Goal: Find specific page/section: Find specific page/section

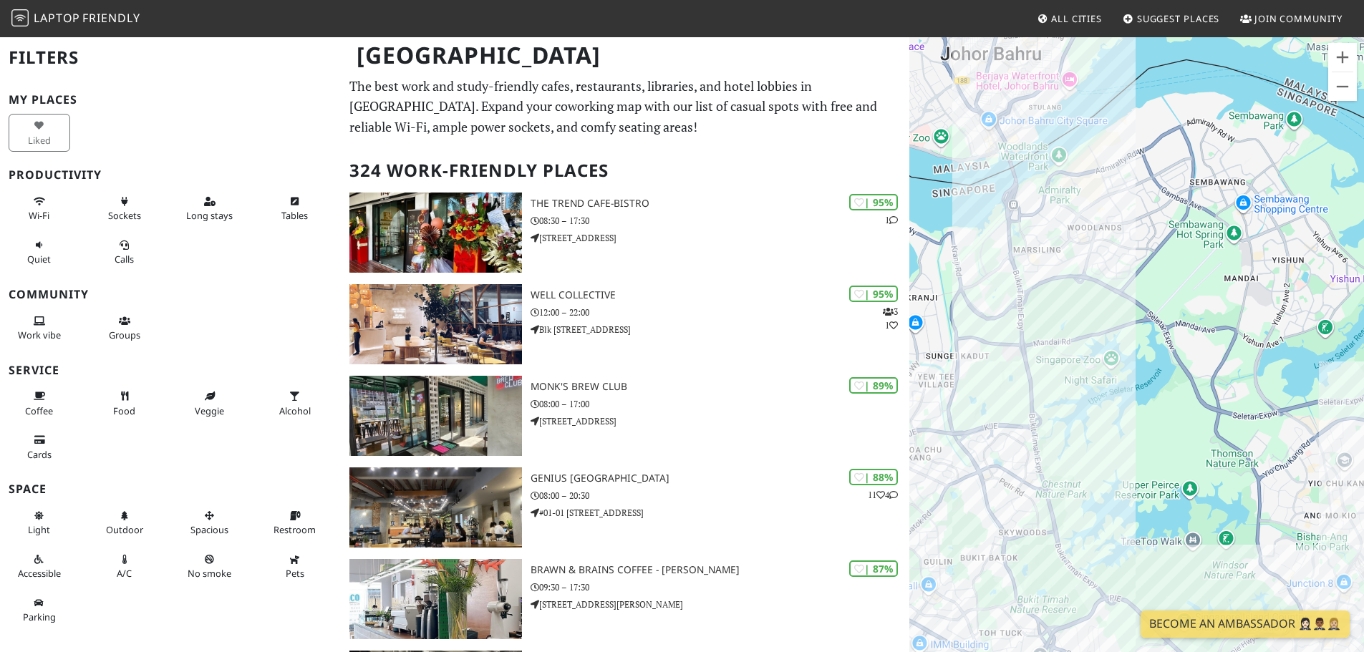
drag, startPoint x: 1137, startPoint y: 272, endPoint x: 1169, endPoint y: 424, distance: 155.4
click at [905, 394] on div at bounding box center [1137, 362] width 455 height 652
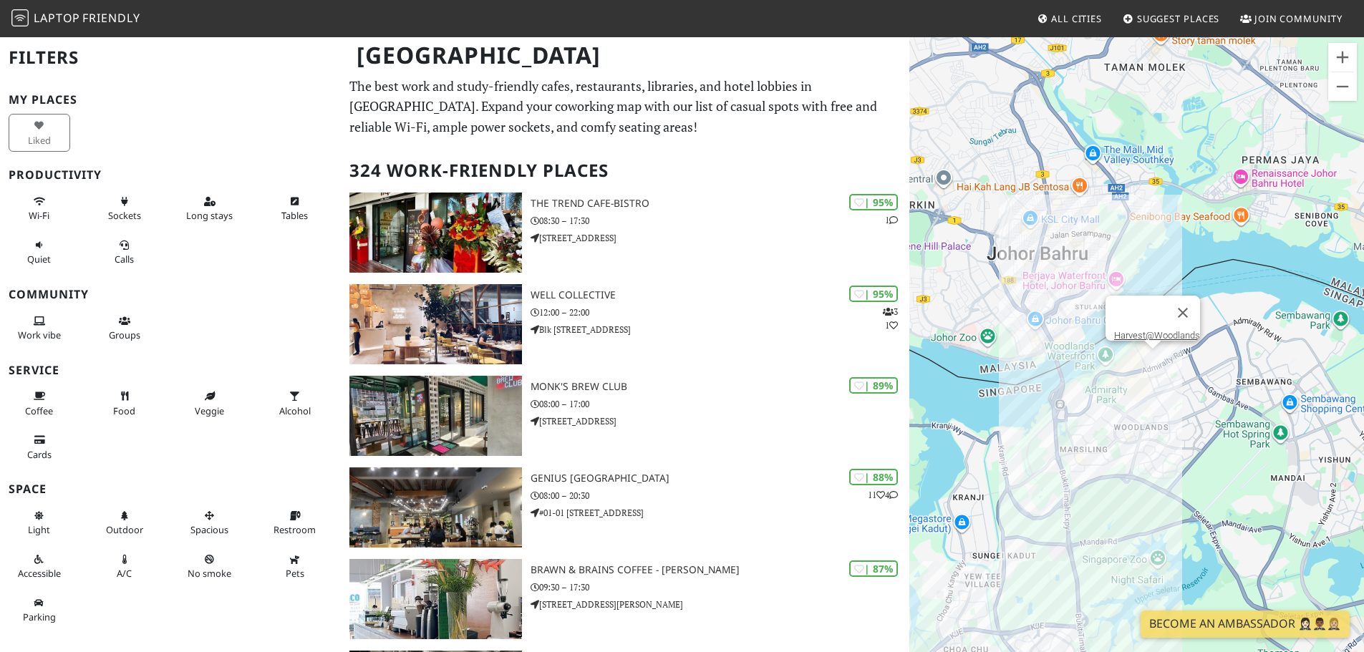
click at [905, 359] on div "Harvest@Woodlands" at bounding box center [1137, 362] width 455 height 652
click at [50, 218] on button "Wi-Fi" at bounding box center [40, 209] width 62 height 38
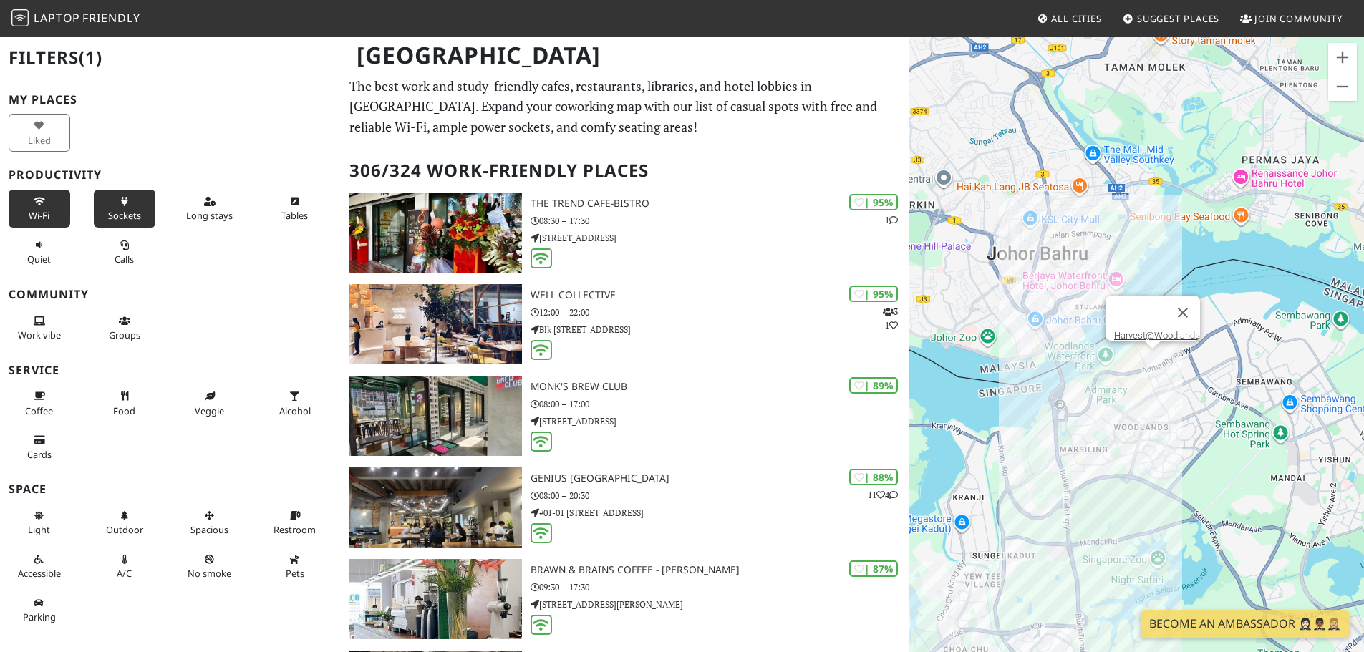
click at [120, 218] on span "Sockets" at bounding box center [124, 215] width 33 height 13
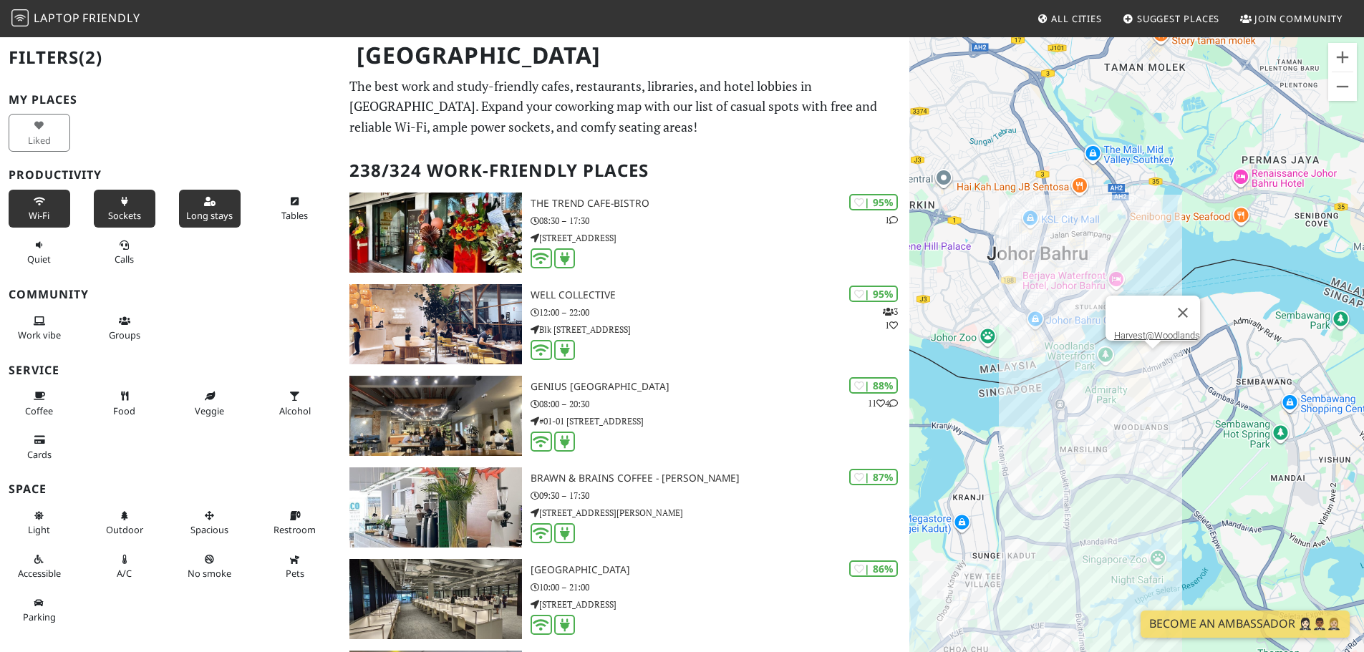
click at [213, 206] on button "Long stays" at bounding box center [210, 209] width 62 height 38
click at [285, 210] on span "Tables" at bounding box center [294, 215] width 26 height 13
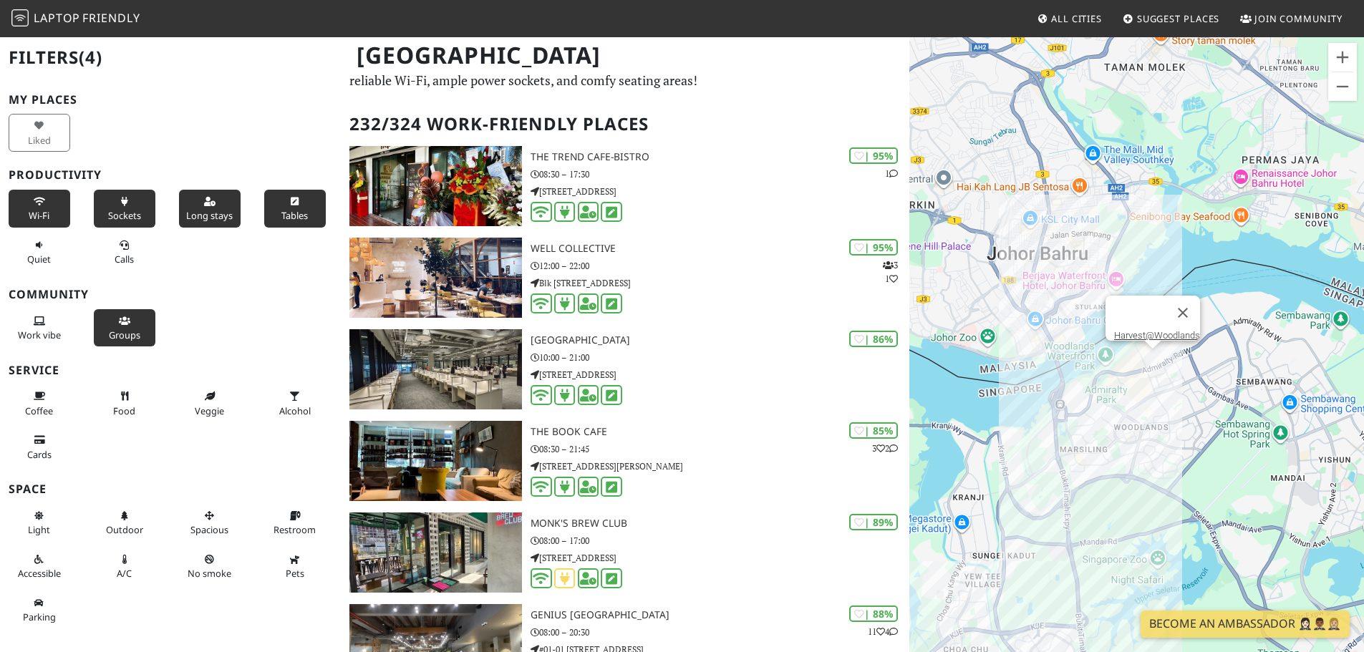
scroll to position [72, 0]
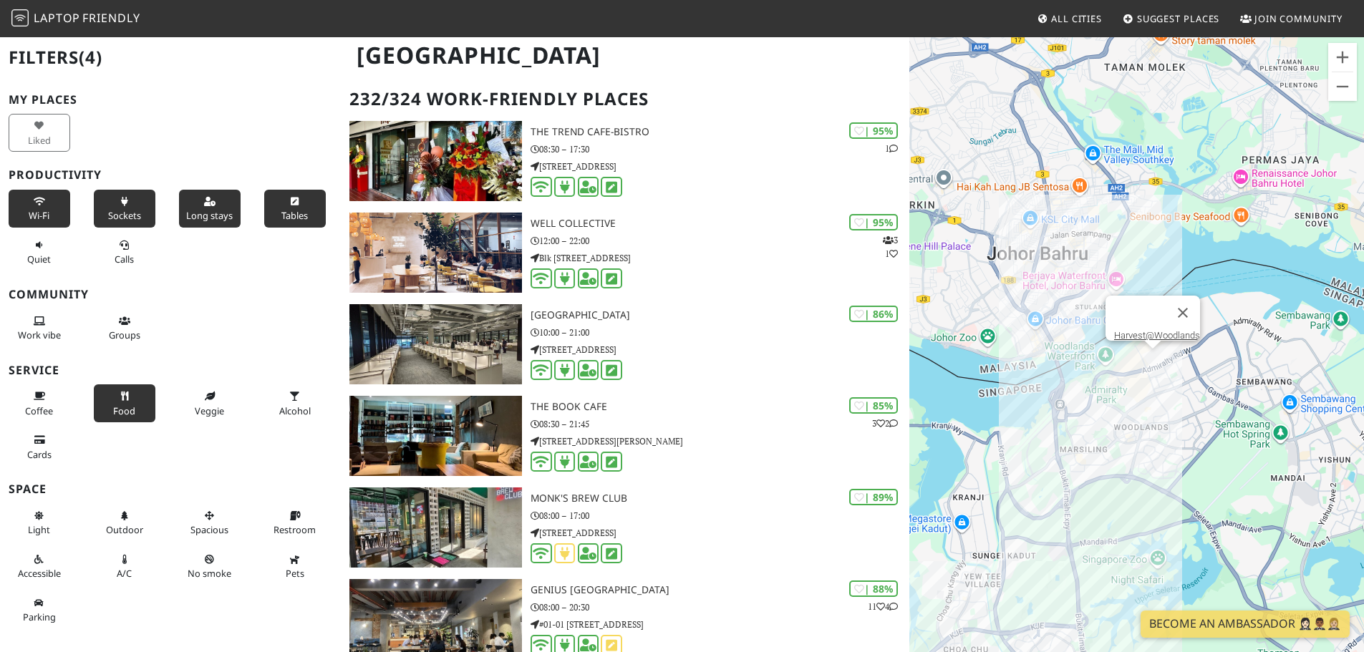
click at [109, 394] on button "Food" at bounding box center [125, 404] width 62 height 38
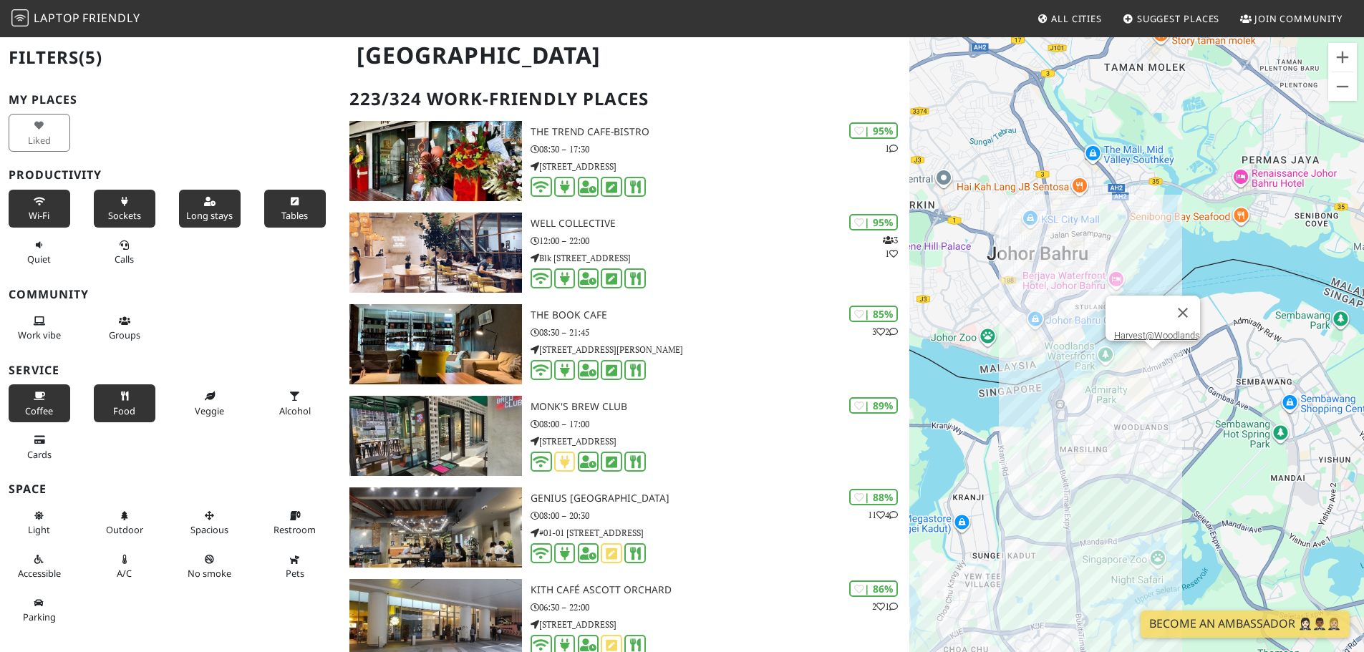
click at [21, 394] on button "Coffee" at bounding box center [40, 404] width 62 height 38
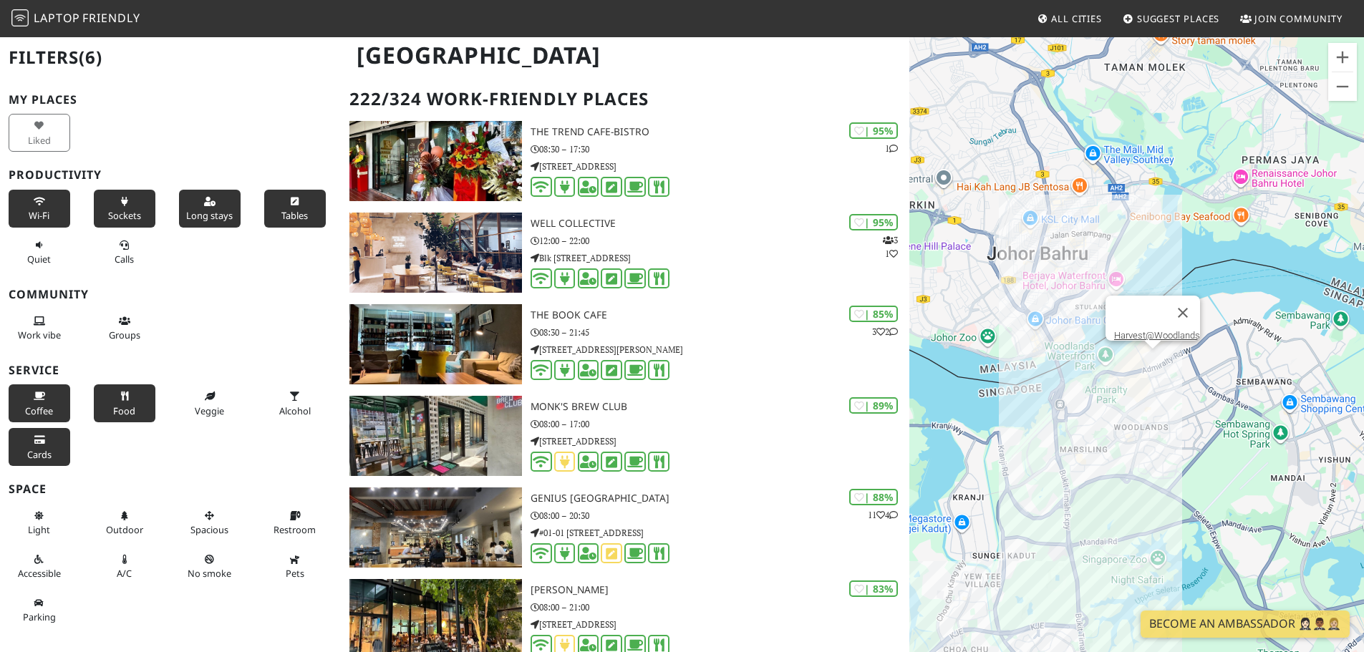
click at [34, 394] on icon at bounding box center [39, 440] width 11 height 9
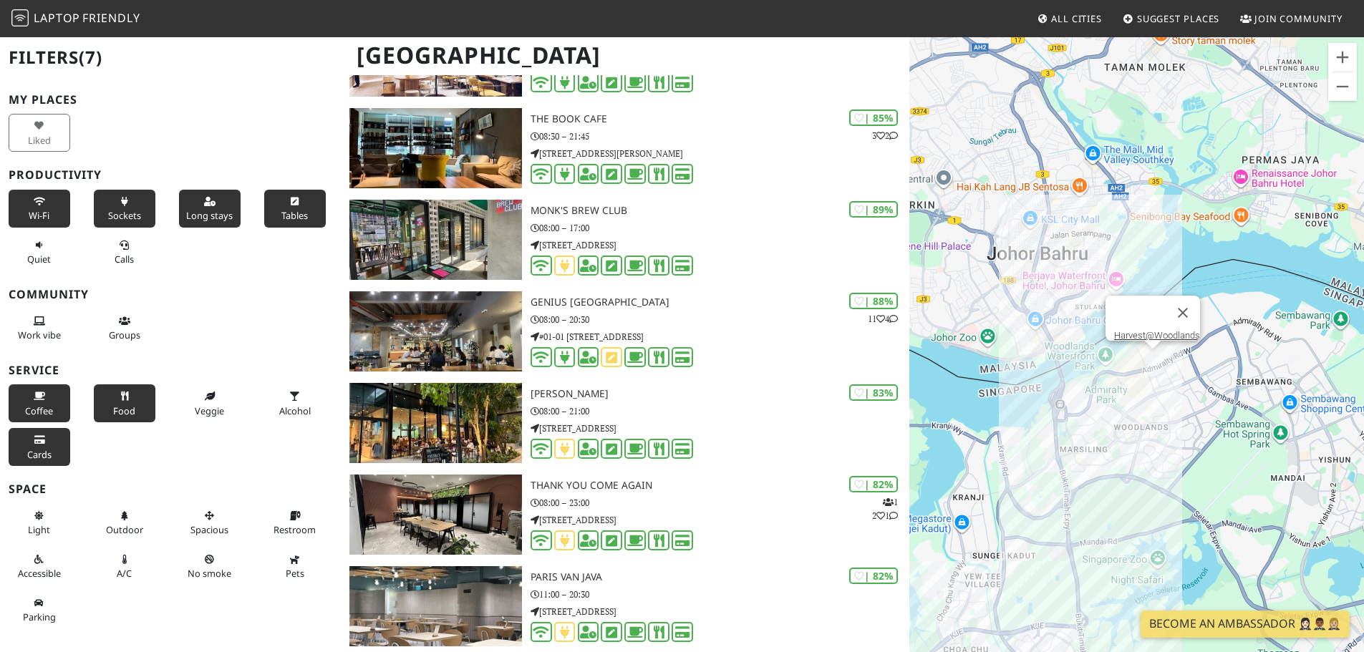
scroll to position [358, 0]
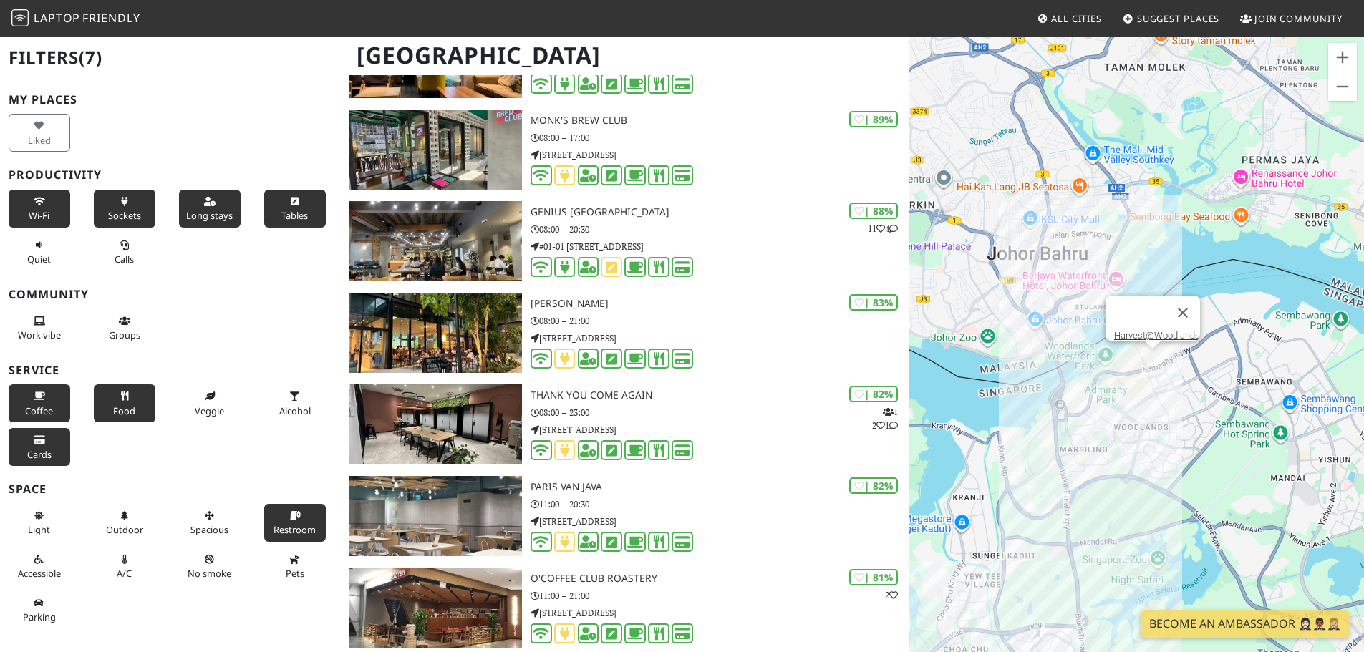
click at [279, 394] on span "Restroom" at bounding box center [295, 530] width 42 height 13
click at [117, 394] on span "A/C" at bounding box center [124, 573] width 15 height 13
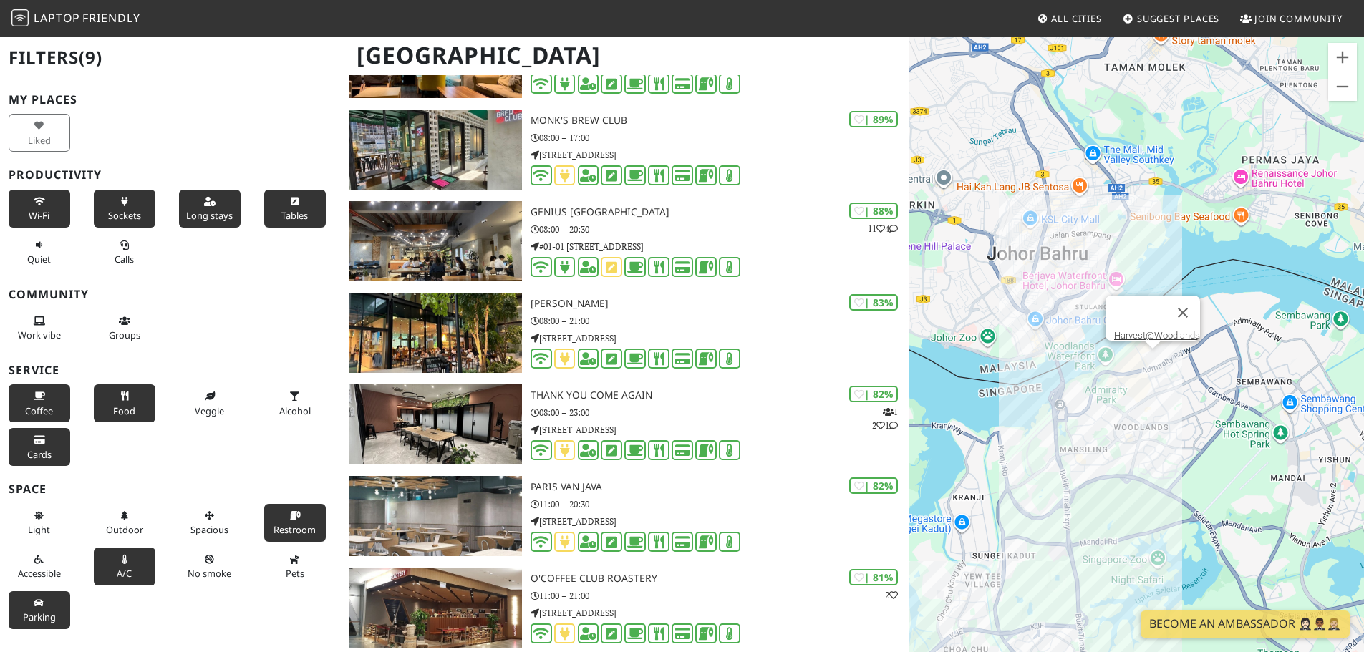
click at [54, 394] on button "Parking" at bounding box center [40, 611] width 62 height 38
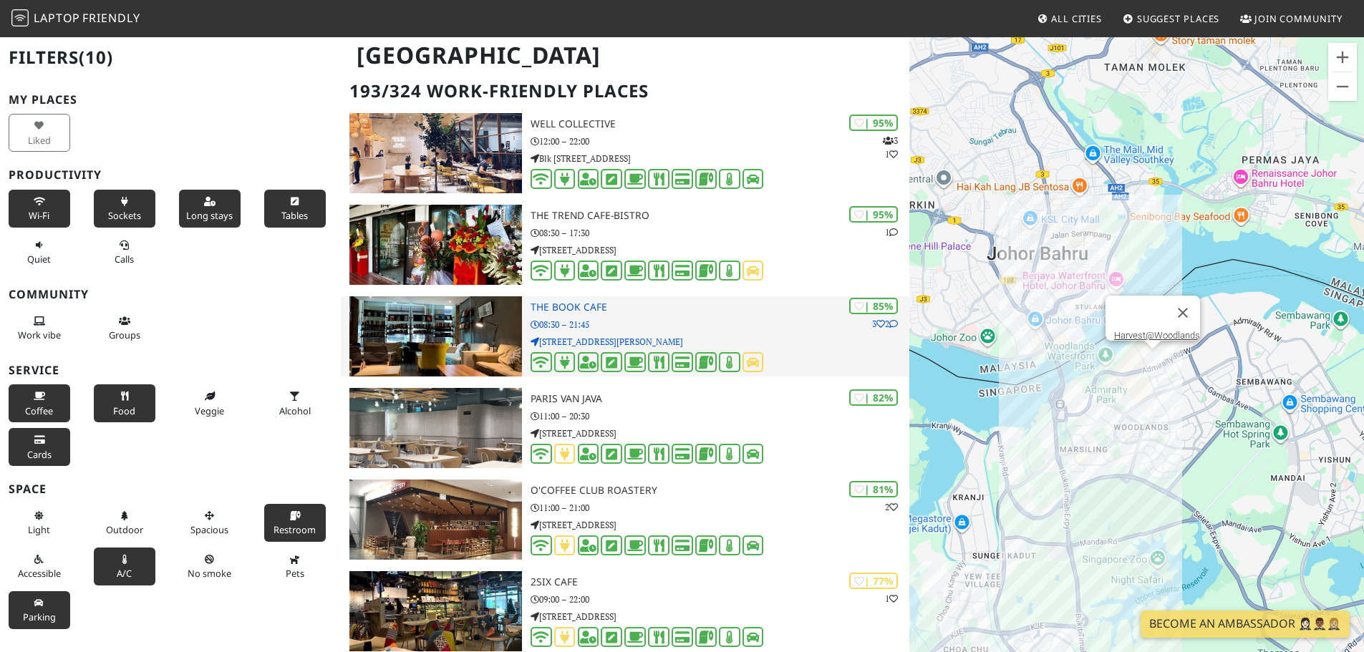
scroll to position [0, 0]
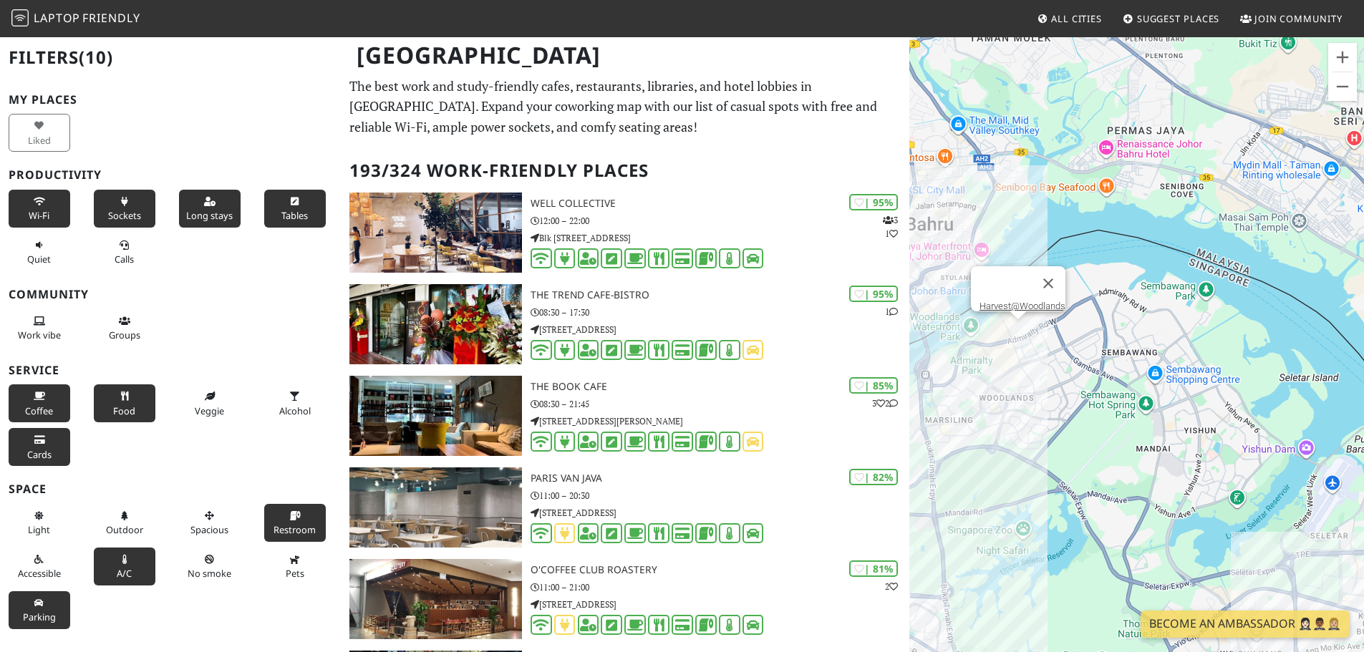
drag, startPoint x: 1079, startPoint y: 384, endPoint x: 1279, endPoint y: 354, distance: 202.0
click at [905, 354] on div "Harvest@Woodlands" at bounding box center [1137, 362] width 455 height 652
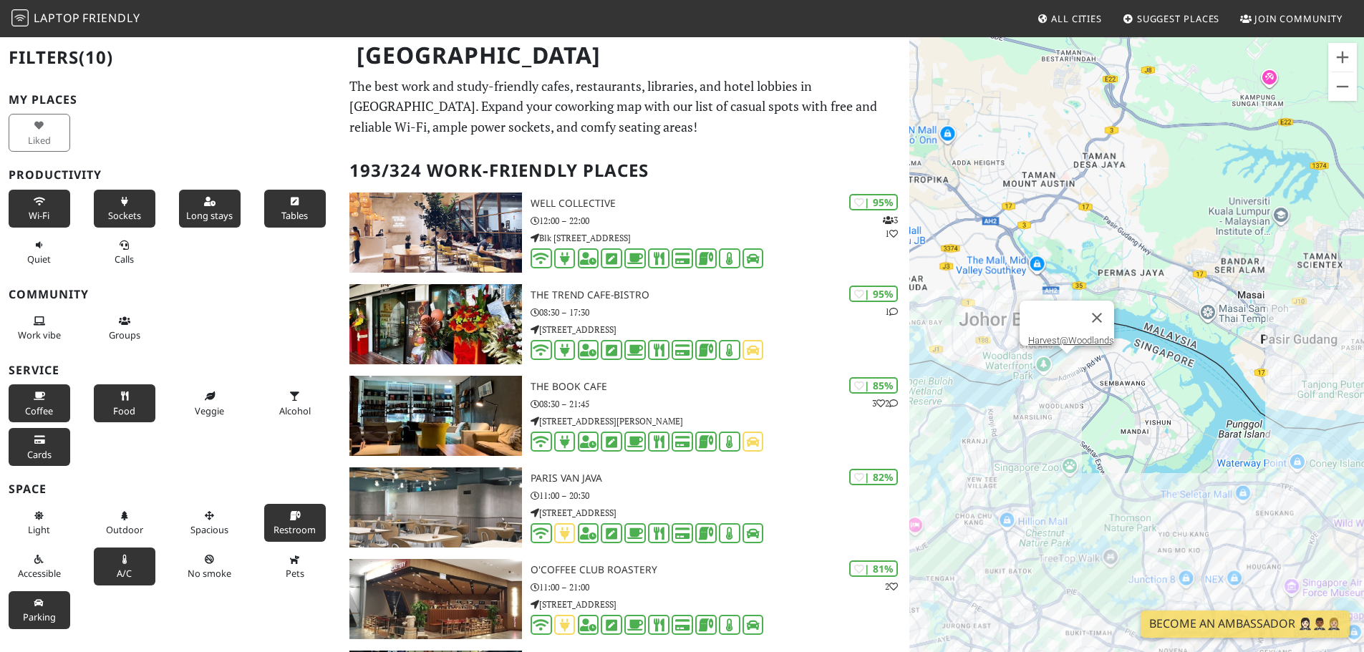
drag, startPoint x: 1108, startPoint y: 429, endPoint x: 1129, endPoint y: 457, distance: 35.2
click at [905, 394] on div "Harvest@Woodlands" at bounding box center [1137, 362] width 455 height 652
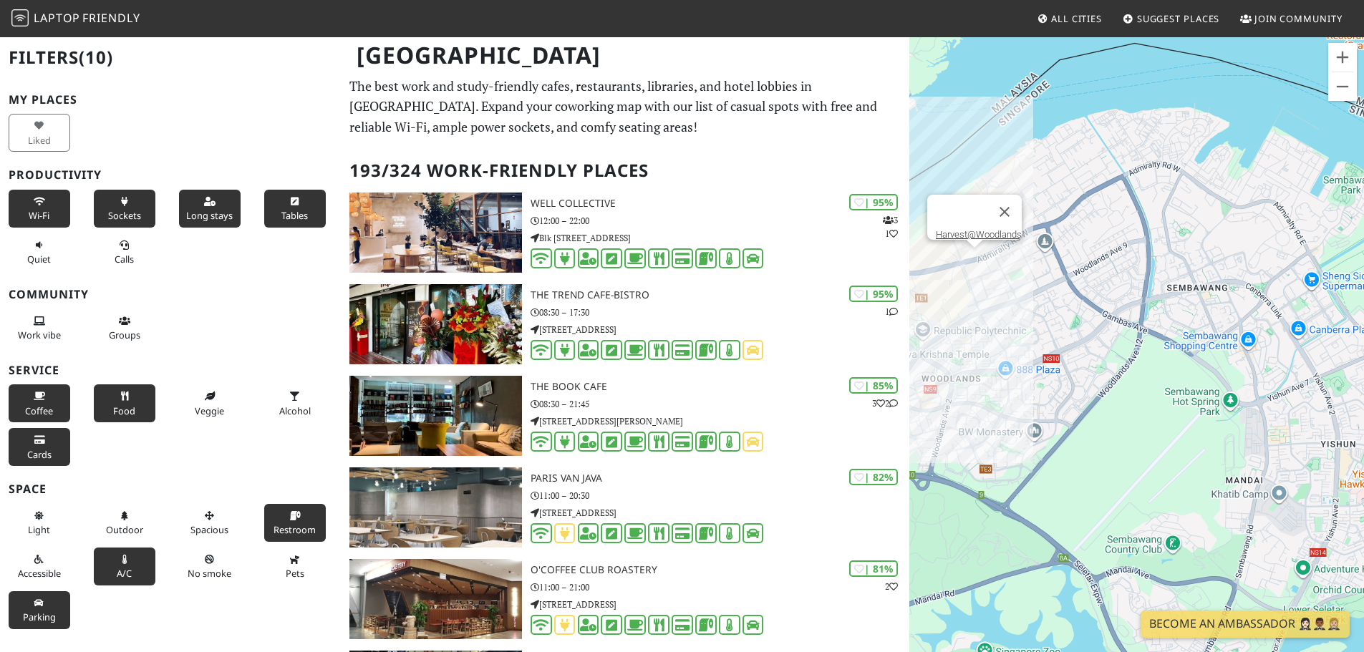
drag, startPoint x: 1029, startPoint y: 334, endPoint x: 1201, endPoint y: 362, distance: 174.1
click at [905, 362] on div "Harvest@Woodlands" at bounding box center [1137, 362] width 455 height 652
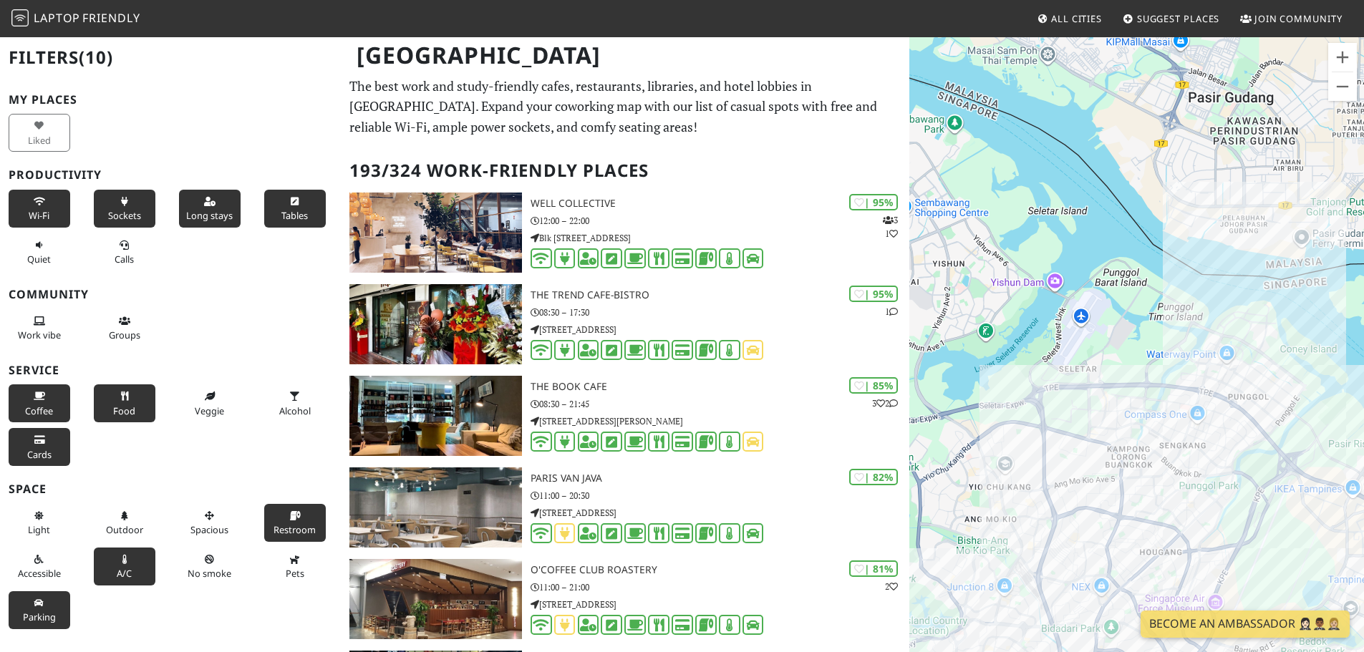
drag, startPoint x: 1175, startPoint y: 400, endPoint x: 1295, endPoint y: 223, distance: 212.9
click at [905, 223] on div "Harvest@Woodlands" at bounding box center [1137, 362] width 455 height 652
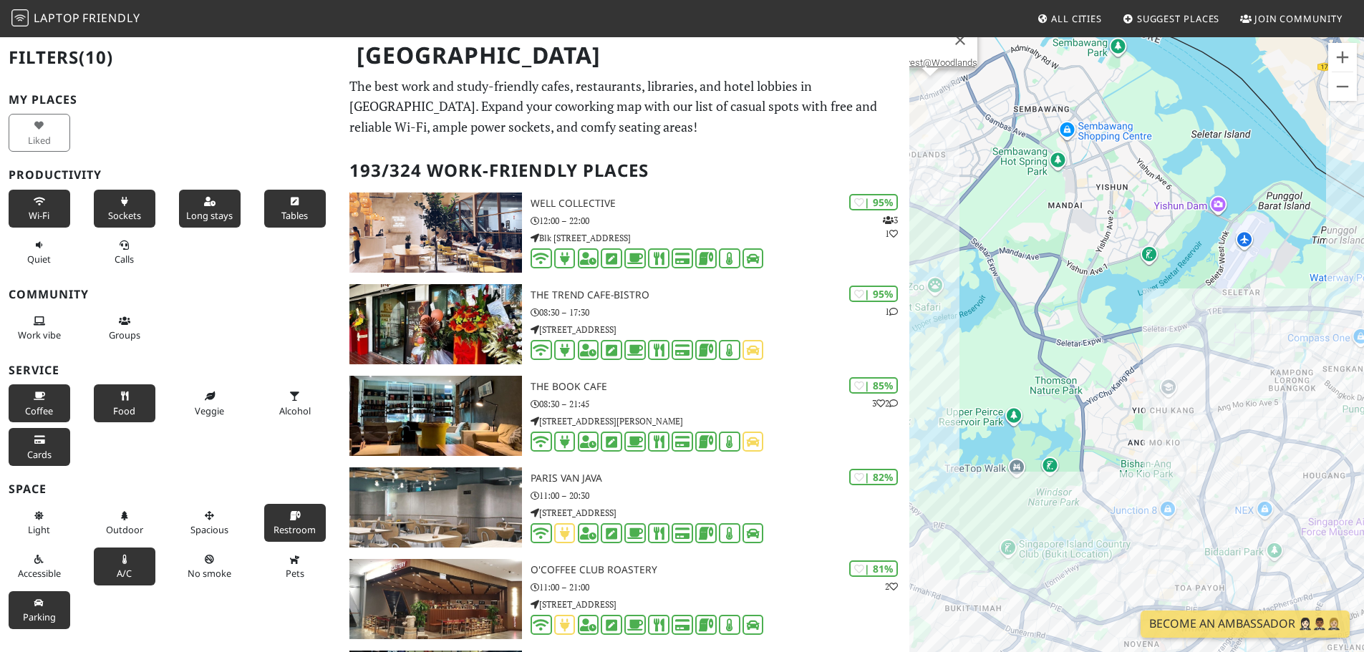
drag, startPoint x: 1208, startPoint y: 309, endPoint x: 1427, endPoint y: 319, distance: 218.7
click at [905, 319] on html "Laptop Friendly All Cities Suggest Places Join Community [GEOGRAPHIC_DATA] Filt…" at bounding box center [682, 326] width 1364 height 652
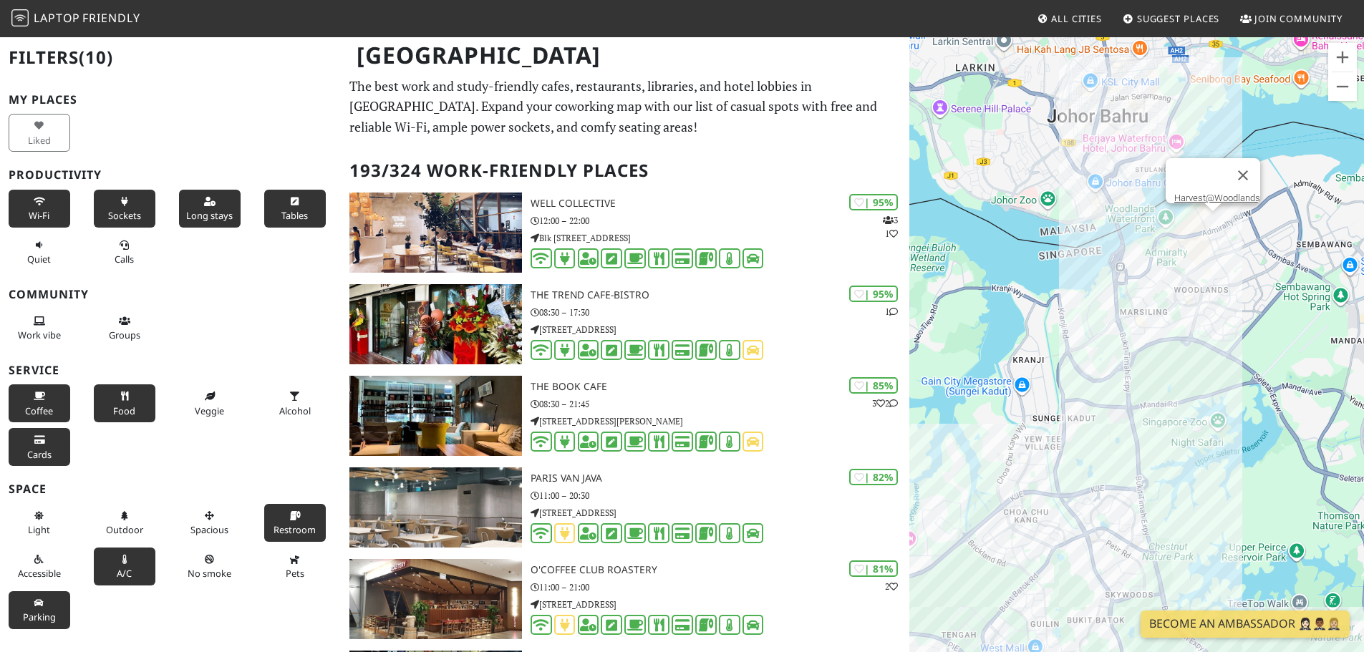
drag, startPoint x: 1188, startPoint y: 229, endPoint x: 1149, endPoint y: 296, distance: 77.0
click at [905, 296] on div "Harvest@Woodlands" at bounding box center [1137, 362] width 455 height 652
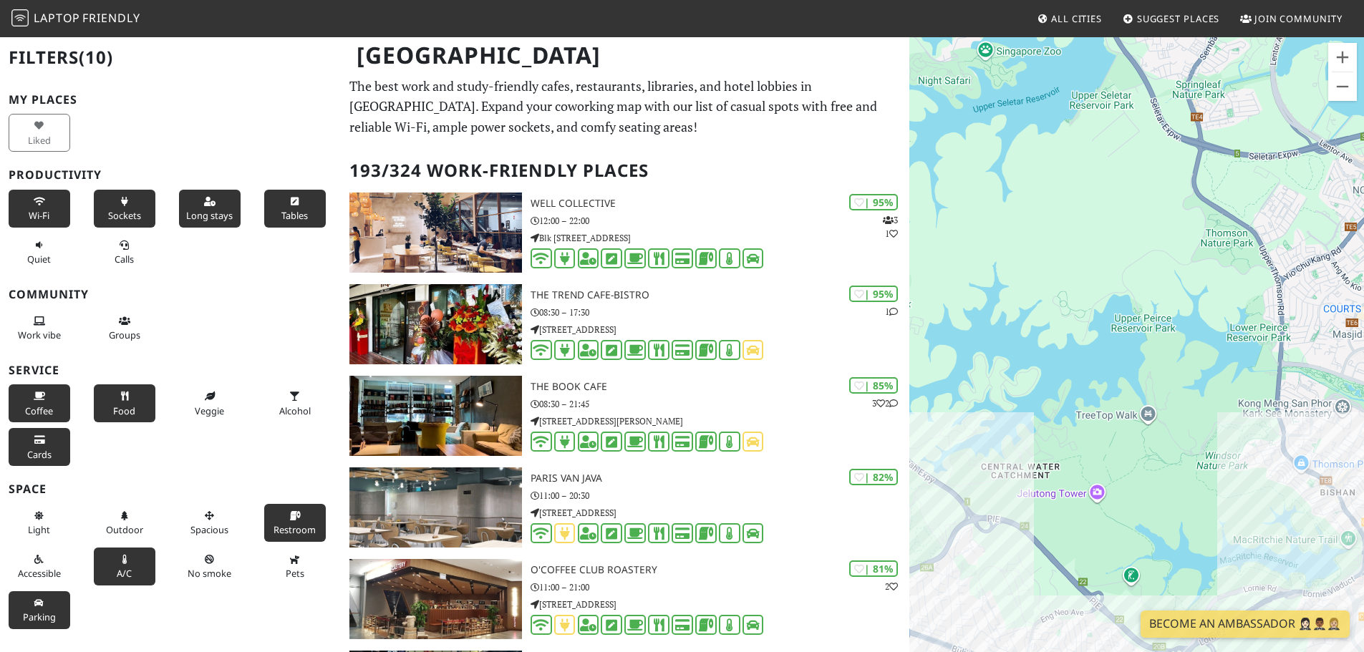
drag, startPoint x: 1017, startPoint y: 200, endPoint x: 994, endPoint y: 619, distance: 419.6
click at [905, 394] on html "Laptop Friendly All Cities Suggest Places Join Community [GEOGRAPHIC_DATA] Filt…" at bounding box center [682, 326] width 1364 height 652
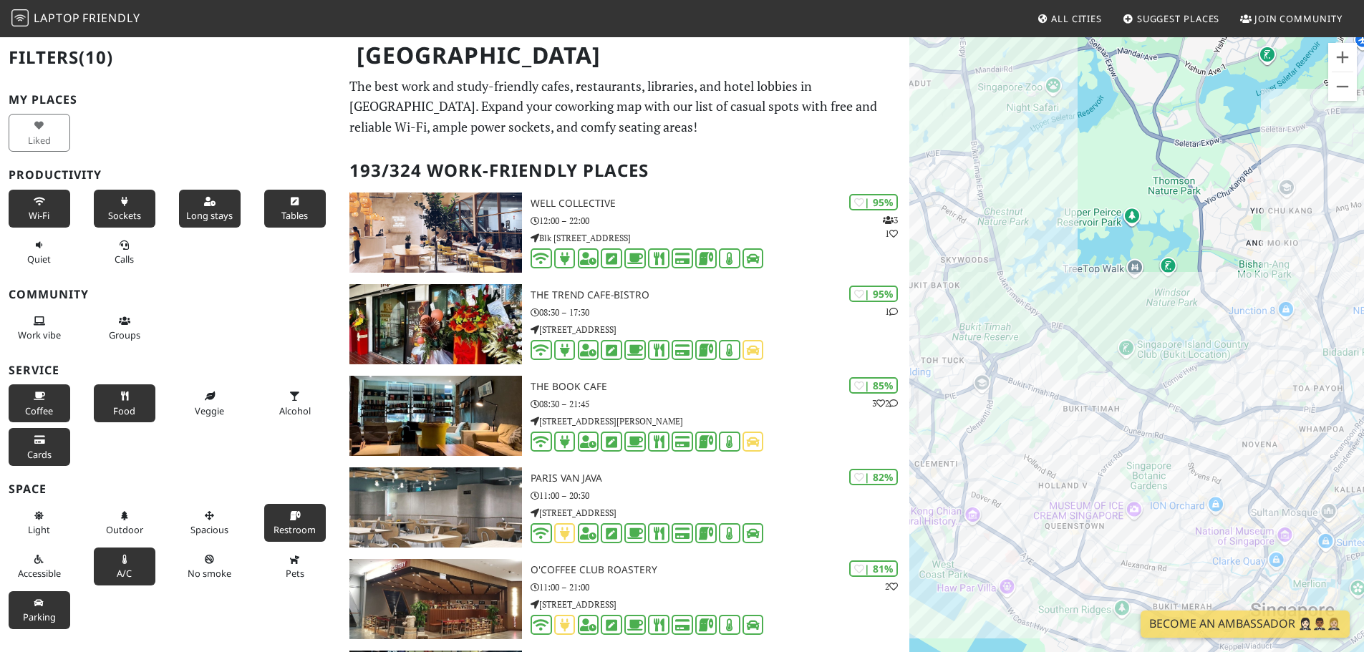
drag, startPoint x: 1139, startPoint y: 165, endPoint x: 1154, endPoint y: 404, distance: 238.9
click at [905, 394] on div "Harvest@Woodlands" at bounding box center [1137, 362] width 455 height 652
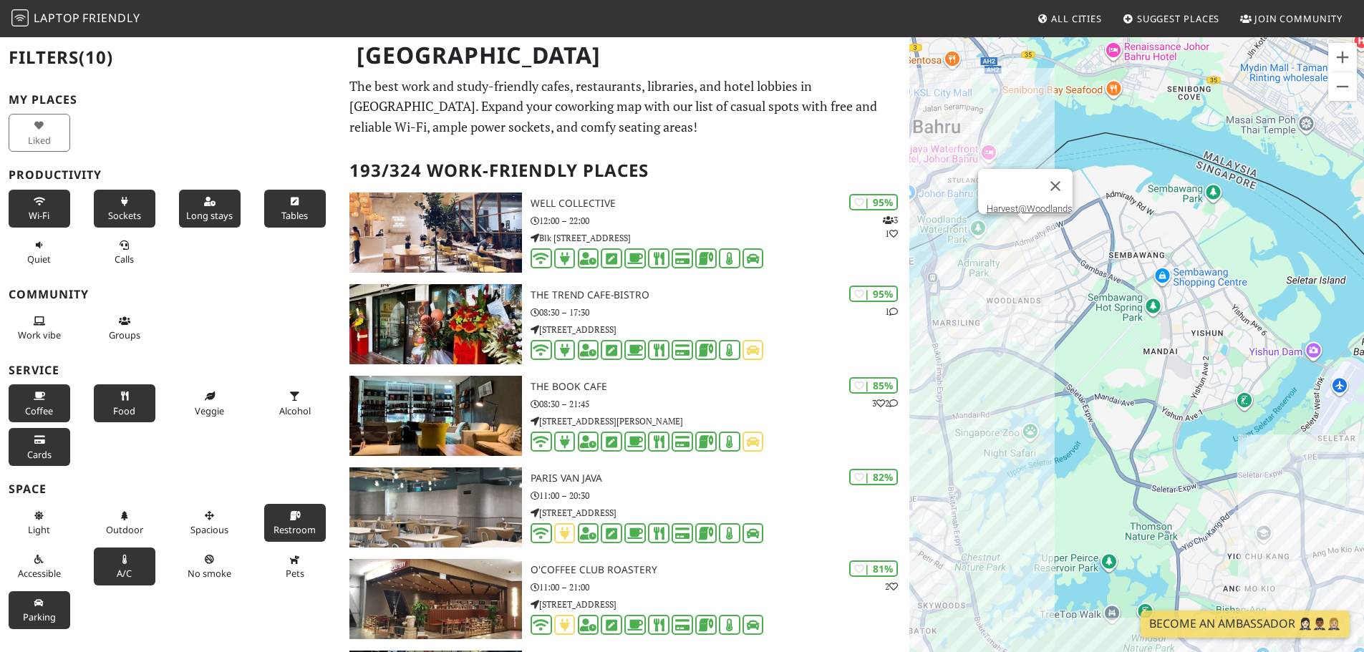
drag, startPoint x: 1114, startPoint y: 168, endPoint x: 1078, endPoint y: 478, distance: 311.4
click at [905, 394] on div "Harvest@Woodlands" at bounding box center [1137, 362] width 455 height 652
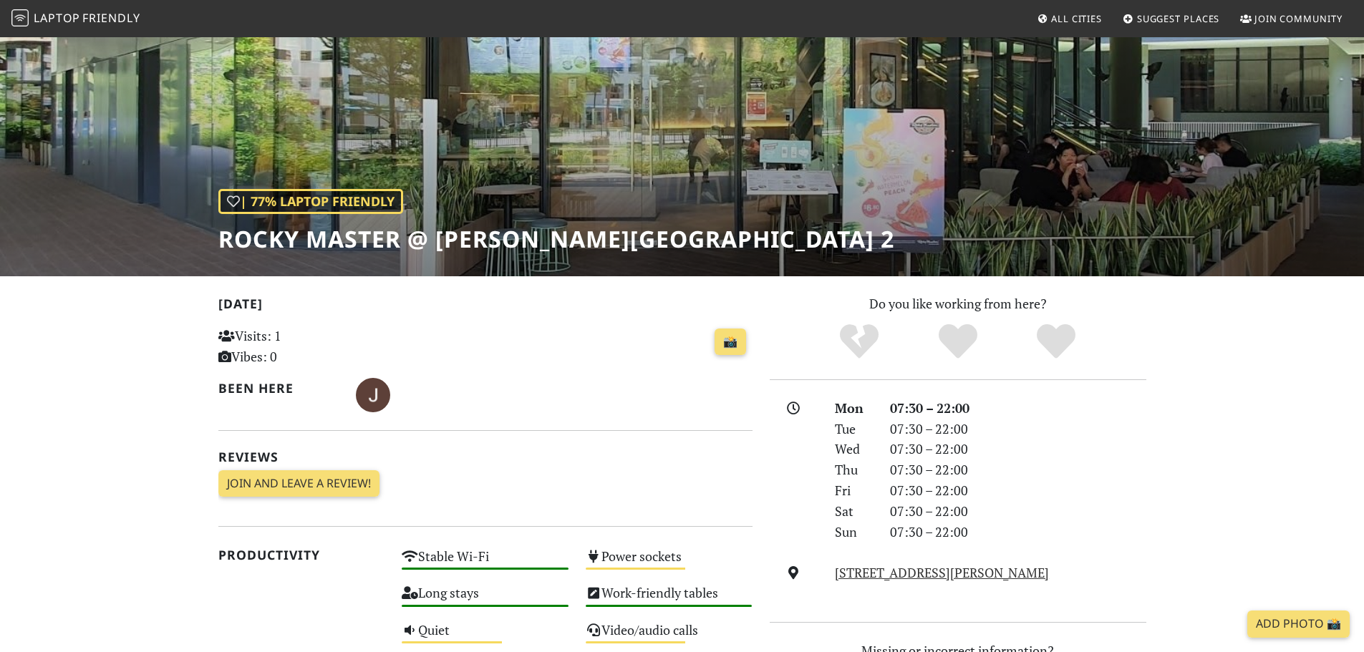
scroll to position [143, 0]
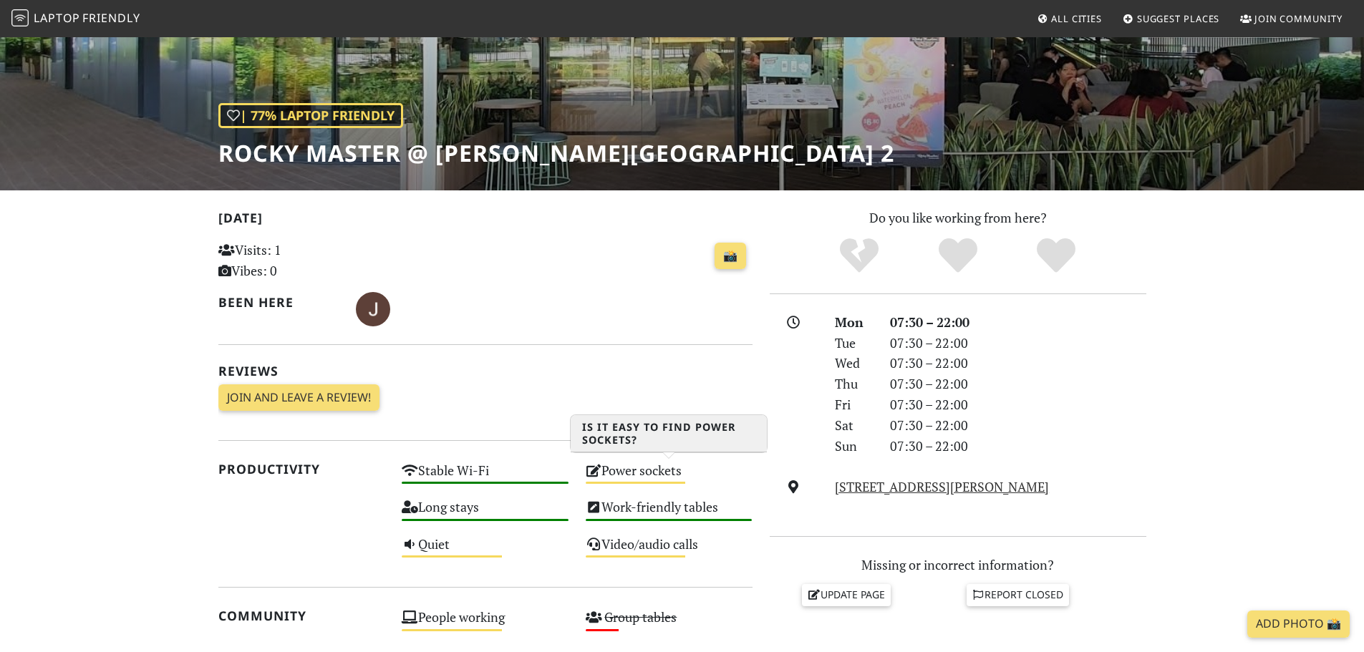
click at [597, 474] on icon at bounding box center [594, 470] width 16 height 13
